Goal: Information Seeking & Learning: Find specific fact

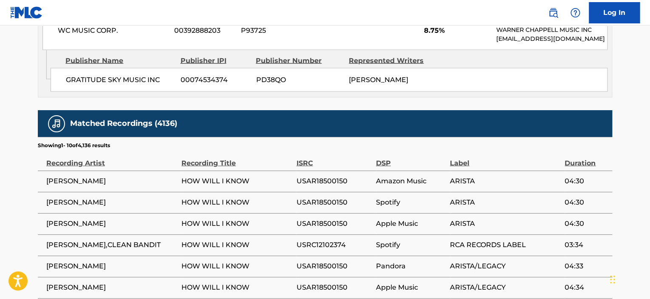
scroll to position [814, 0]
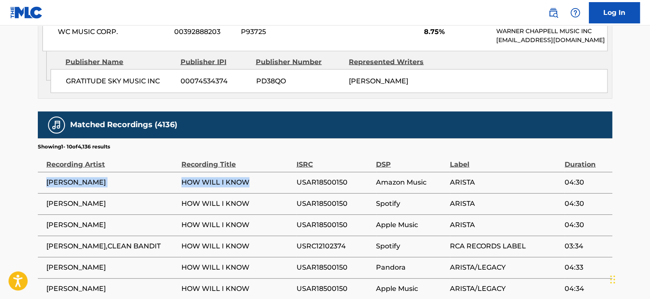
drag, startPoint x: 256, startPoint y: 171, endPoint x: 40, endPoint y: 174, distance: 215.8
click at [40, 174] on tr "[PERSON_NAME] HOW WILL I KNOW USAR18500150 Amazon Music ARISTA 04:30" at bounding box center [325, 182] width 574 height 21
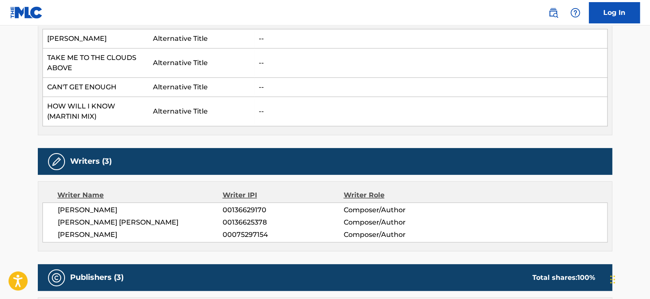
scroll to position [262, 0]
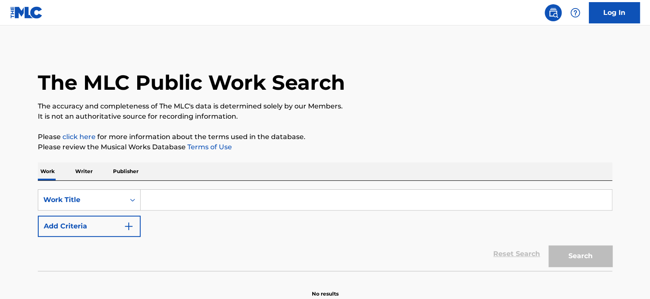
click at [231, 200] on input "Search Form" at bounding box center [376, 199] width 471 height 20
paste input "Famous Sounds"
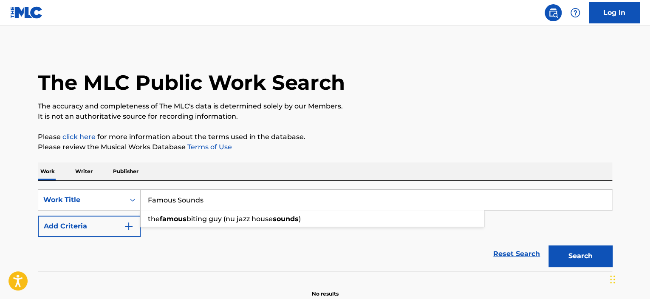
type input "Famous Sounds"
click at [103, 226] on button "Add Criteria" at bounding box center [89, 225] width 103 height 21
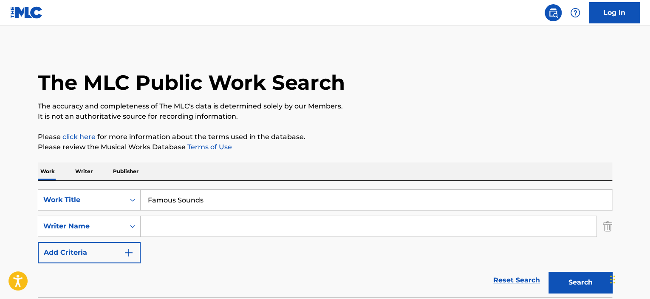
click at [209, 226] on input "Search Form" at bounding box center [368, 226] width 455 height 20
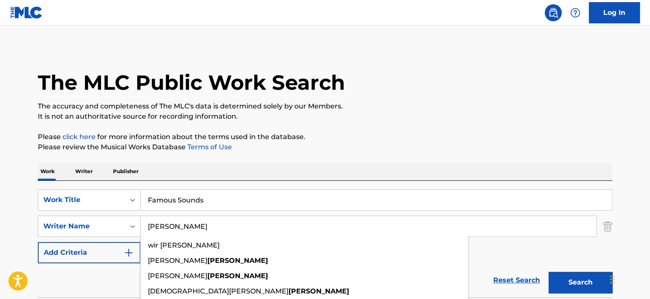
type input "sotelo"
click at [548, 271] on button "Search" at bounding box center [580, 281] width 64 height 21
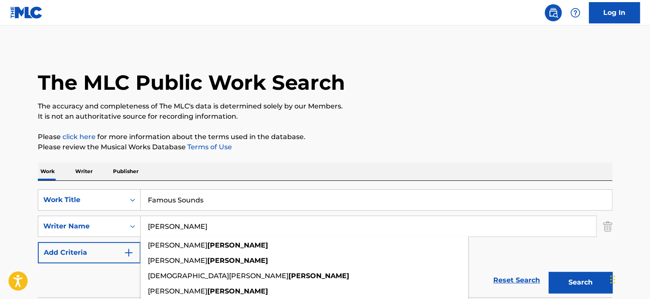
click at [548, 271] on button "Search" at bounding box center [580, 281] width 64 height 21
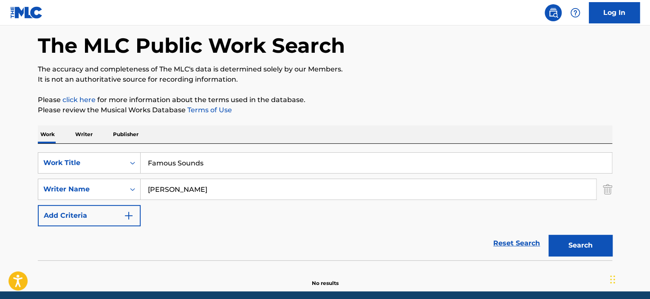
scroll to position [70, 0]
